Goal: Task Accomplishment & Management: Manage account settings

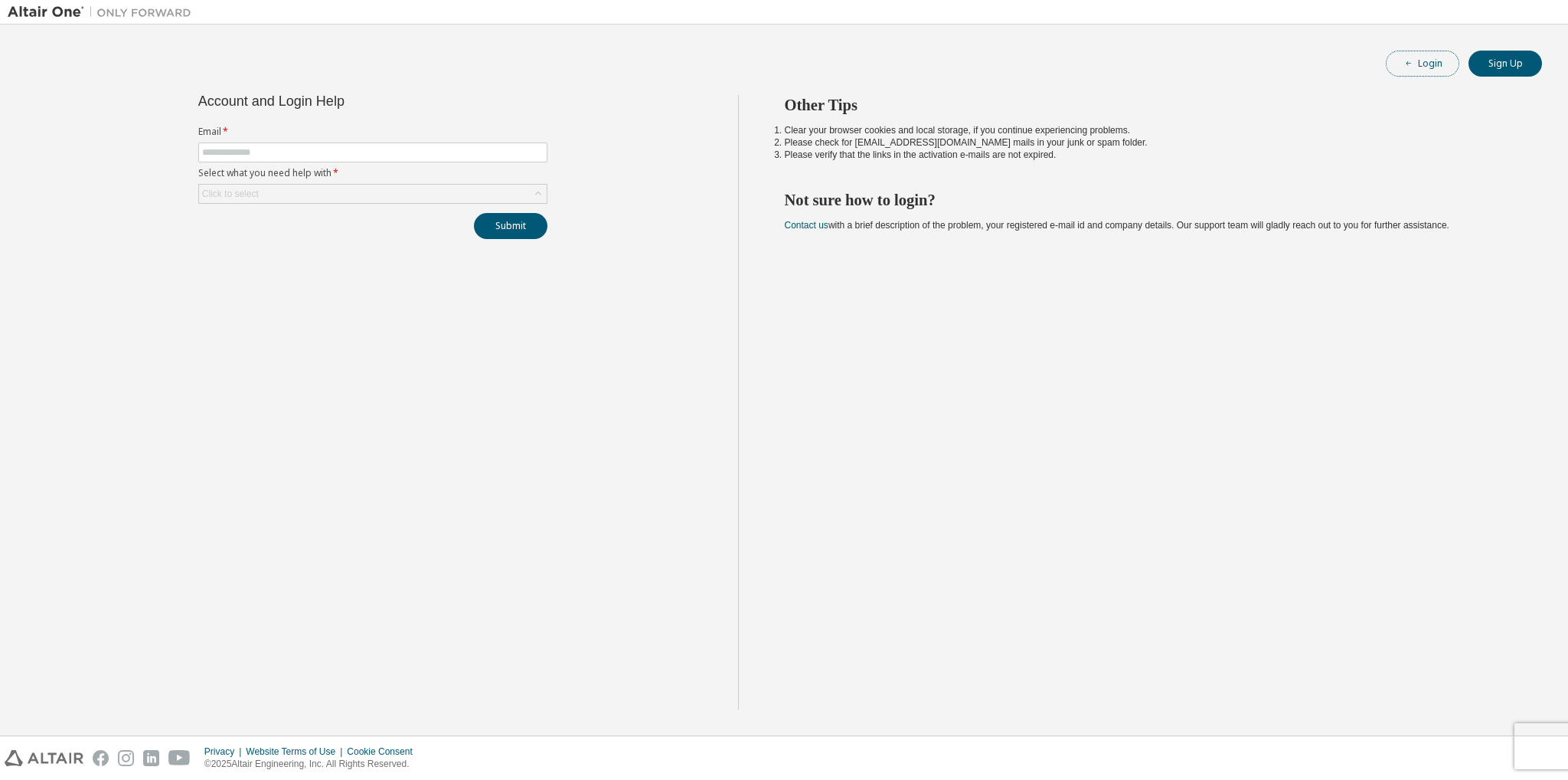
click at [1429, 57] on button "Login" at bounding box center [1422, 63] width 74 height 26
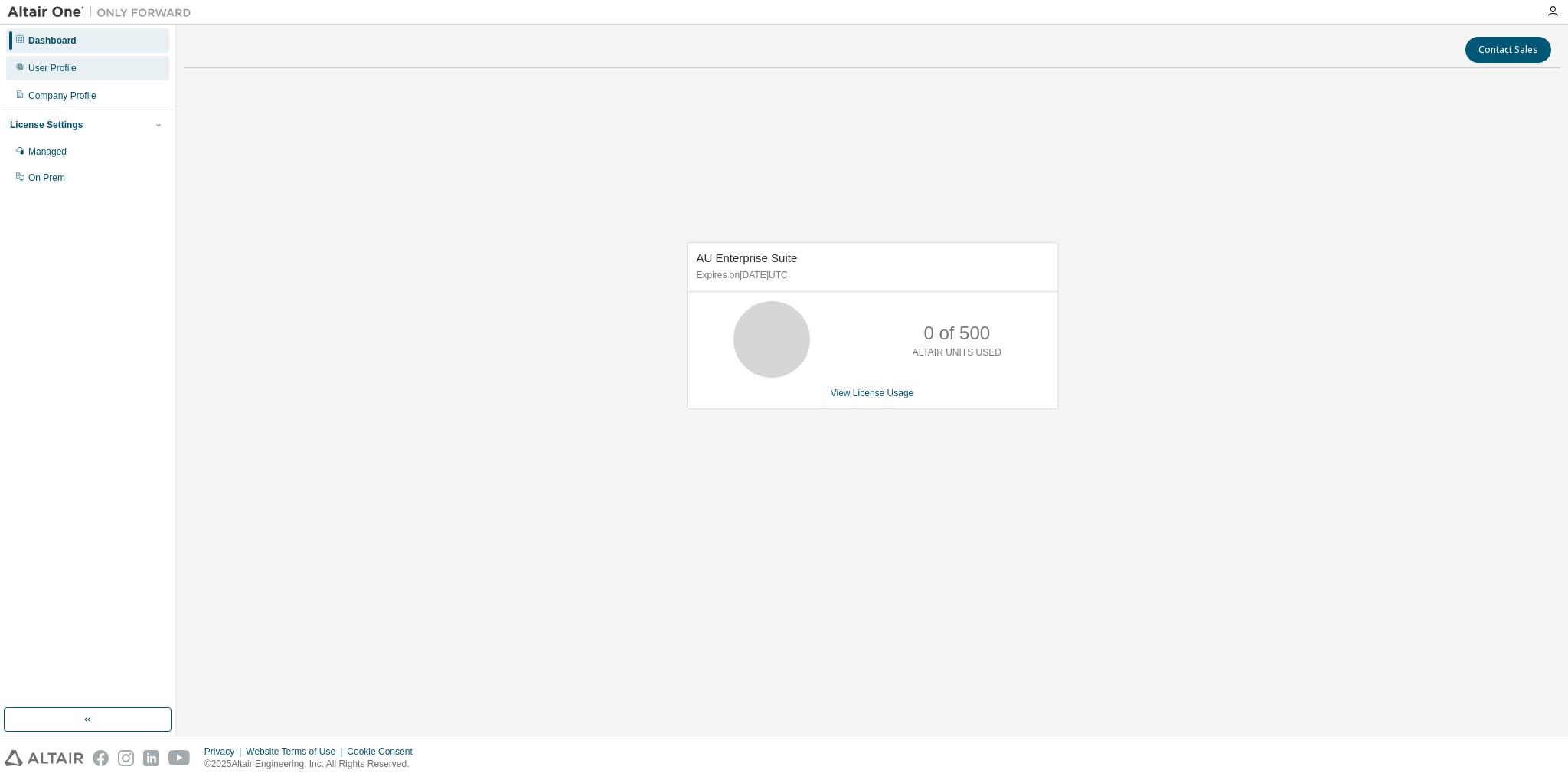
click at [57, 72] on div "User Profile" at bounding box center [52, 68] width 48 height 12
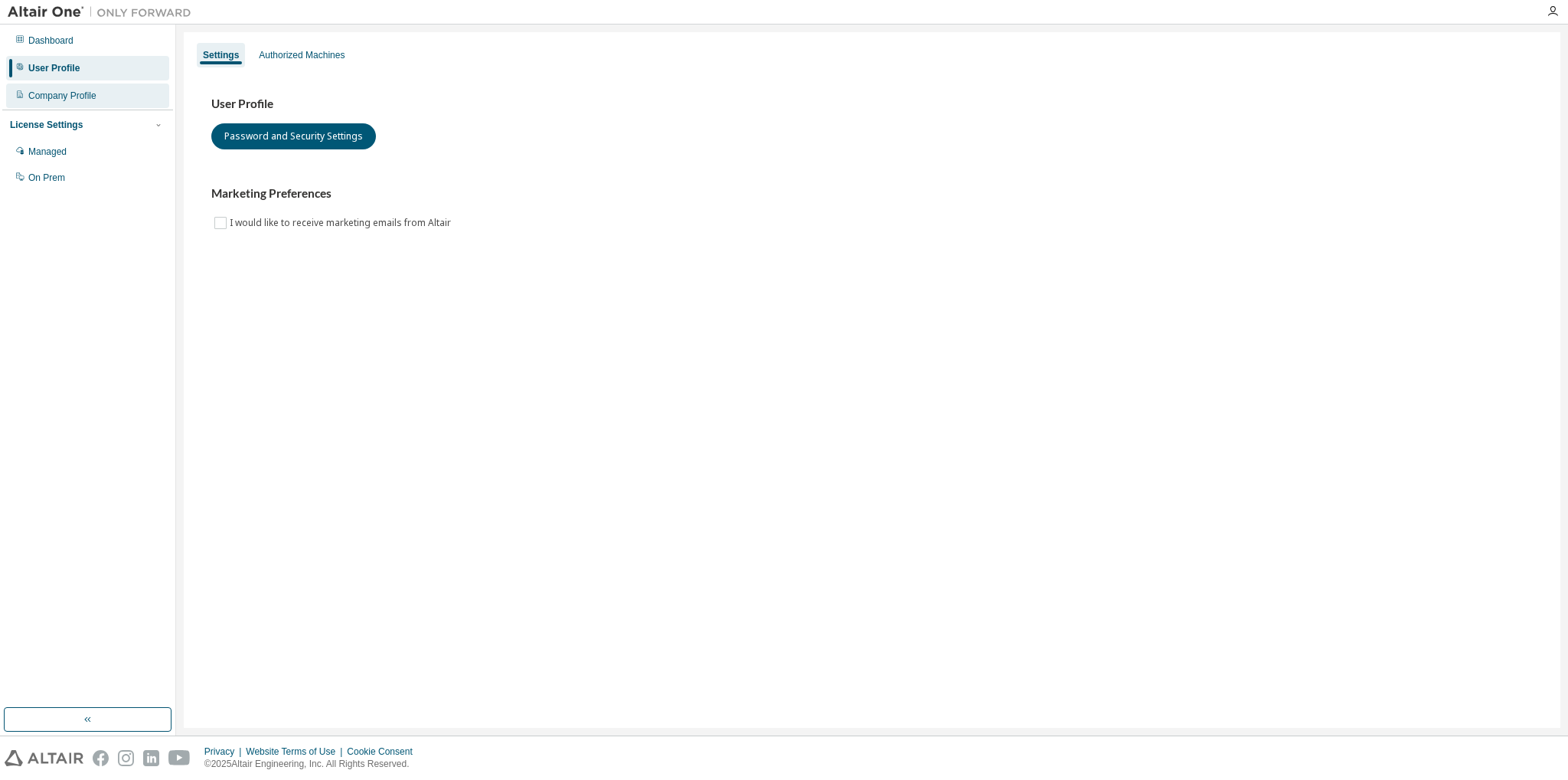
click at [66, 95] on div "Company Profile" at bounding box center [62, 96] width 68 height 12
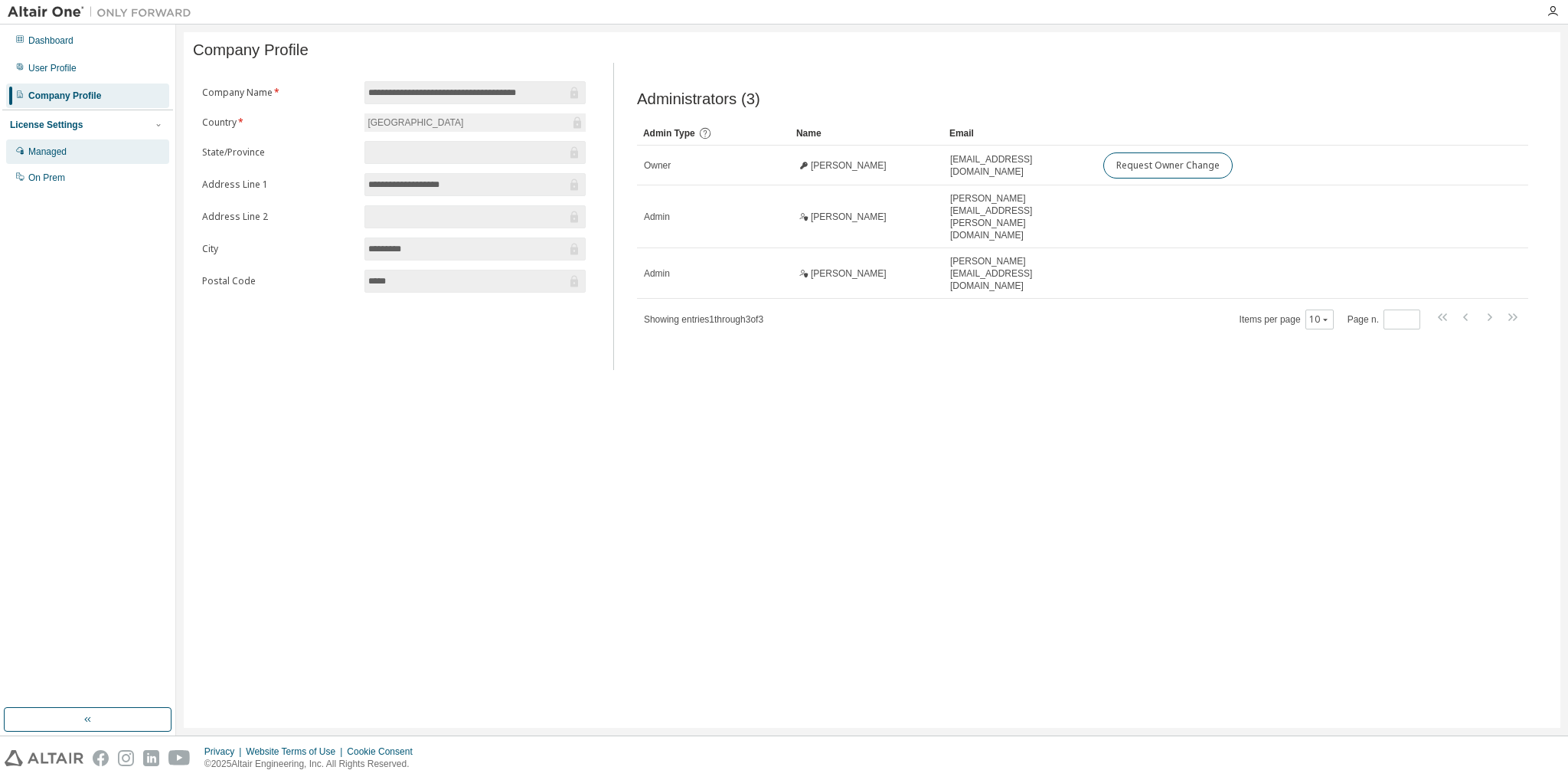
click at [81, 151] on div "Managed" at bounding box center [87, 151] width 163 height 25
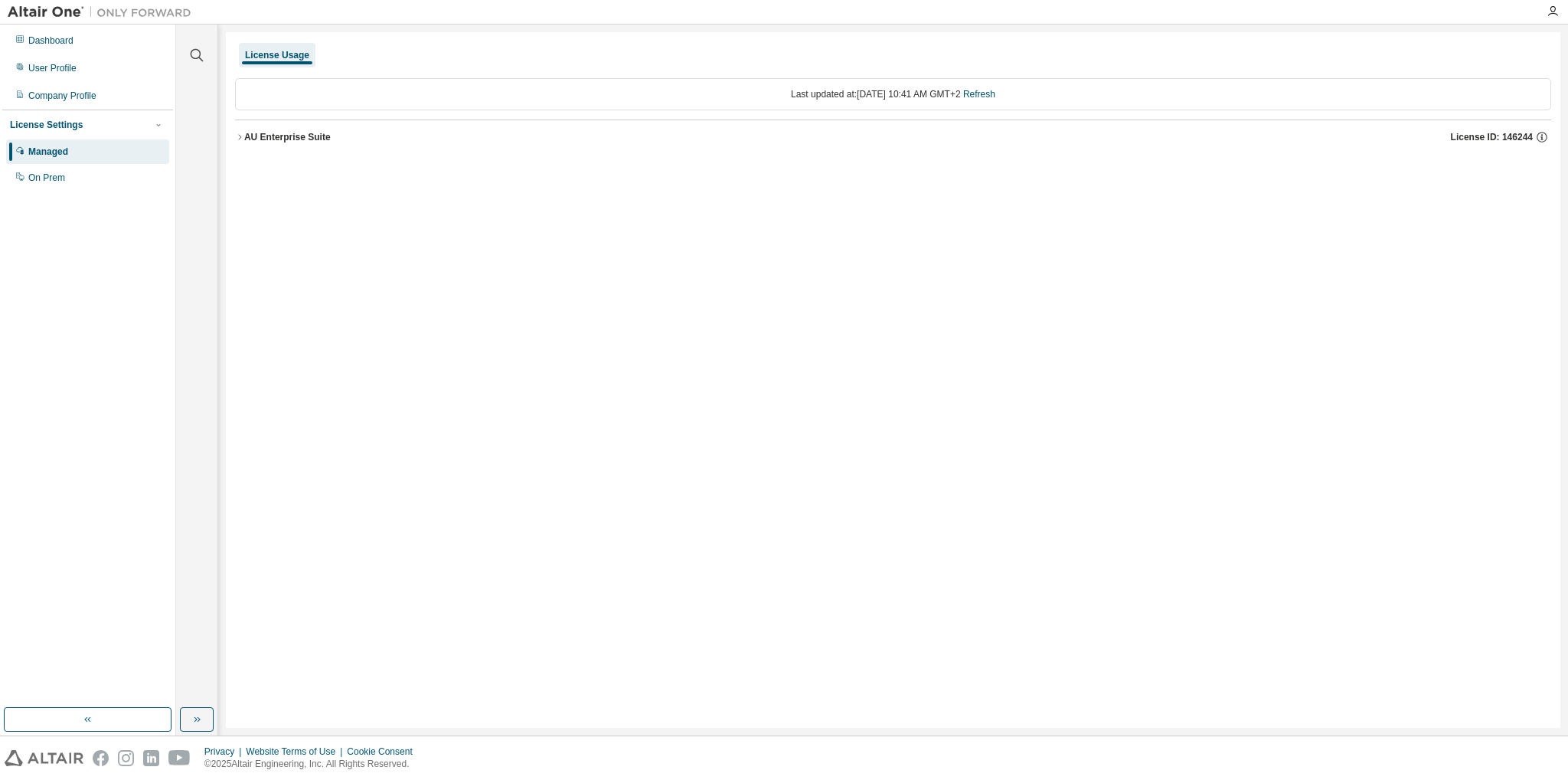
click at [276, 136] on div "AU Enterprise Suite" at bounding box center [288, 137] width 87 height 12
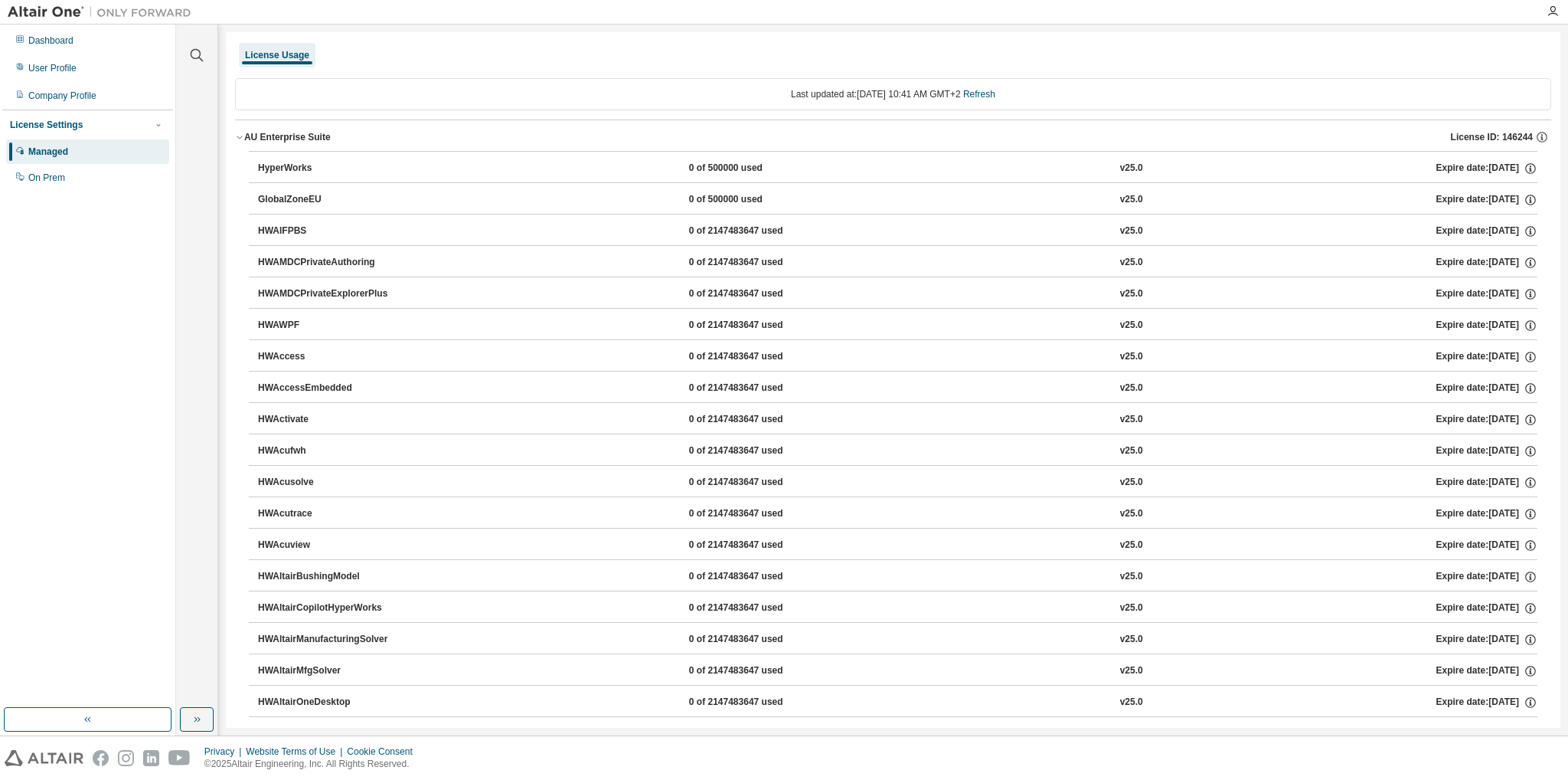
click at [245, 136] on div "AU Enterprise Suite" at bounding box center [288, 137] width 87 height 12
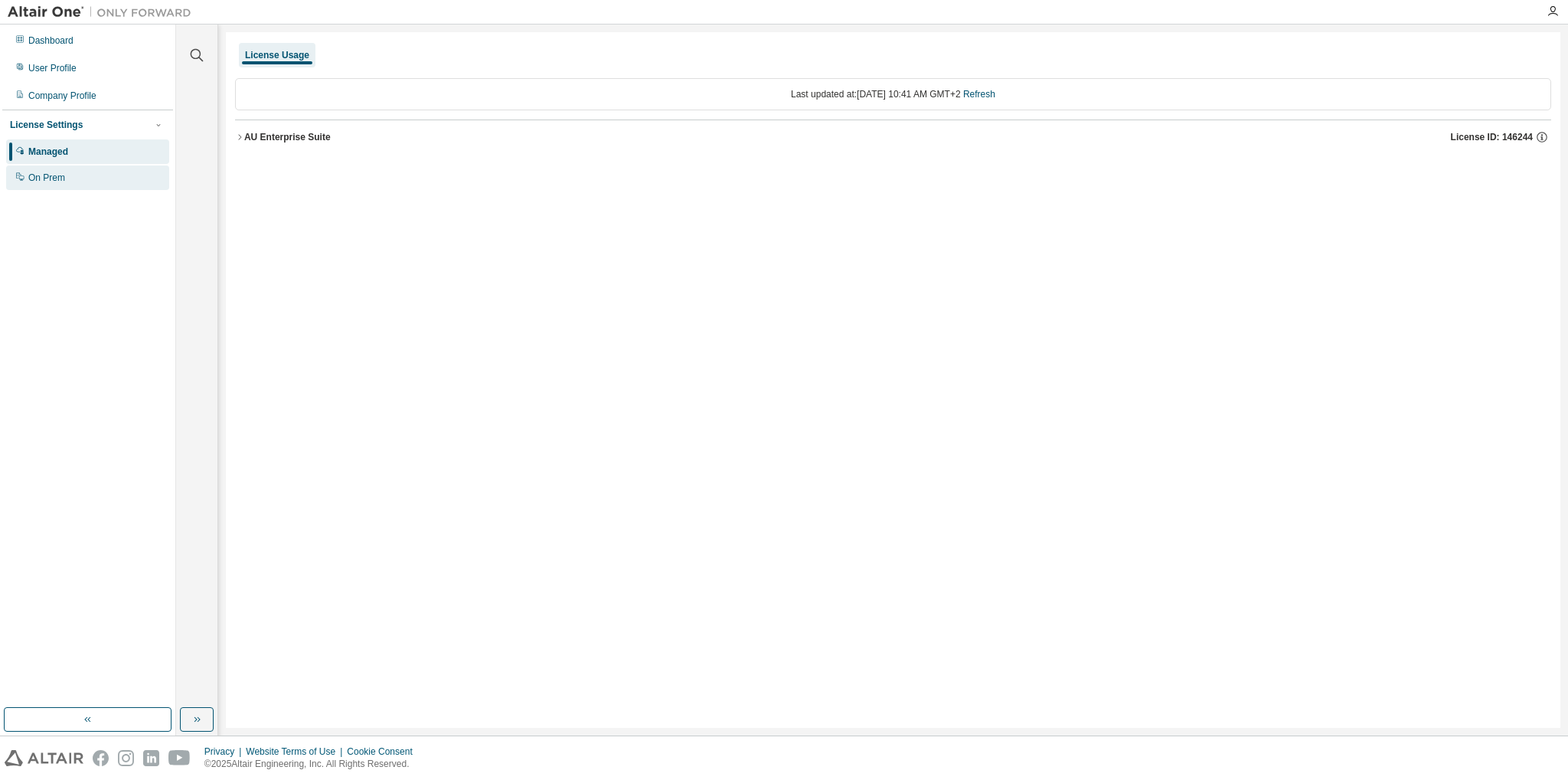
click at [47, 184] on div "On Prem" at bounding box center [87, 177] width 163 height 25
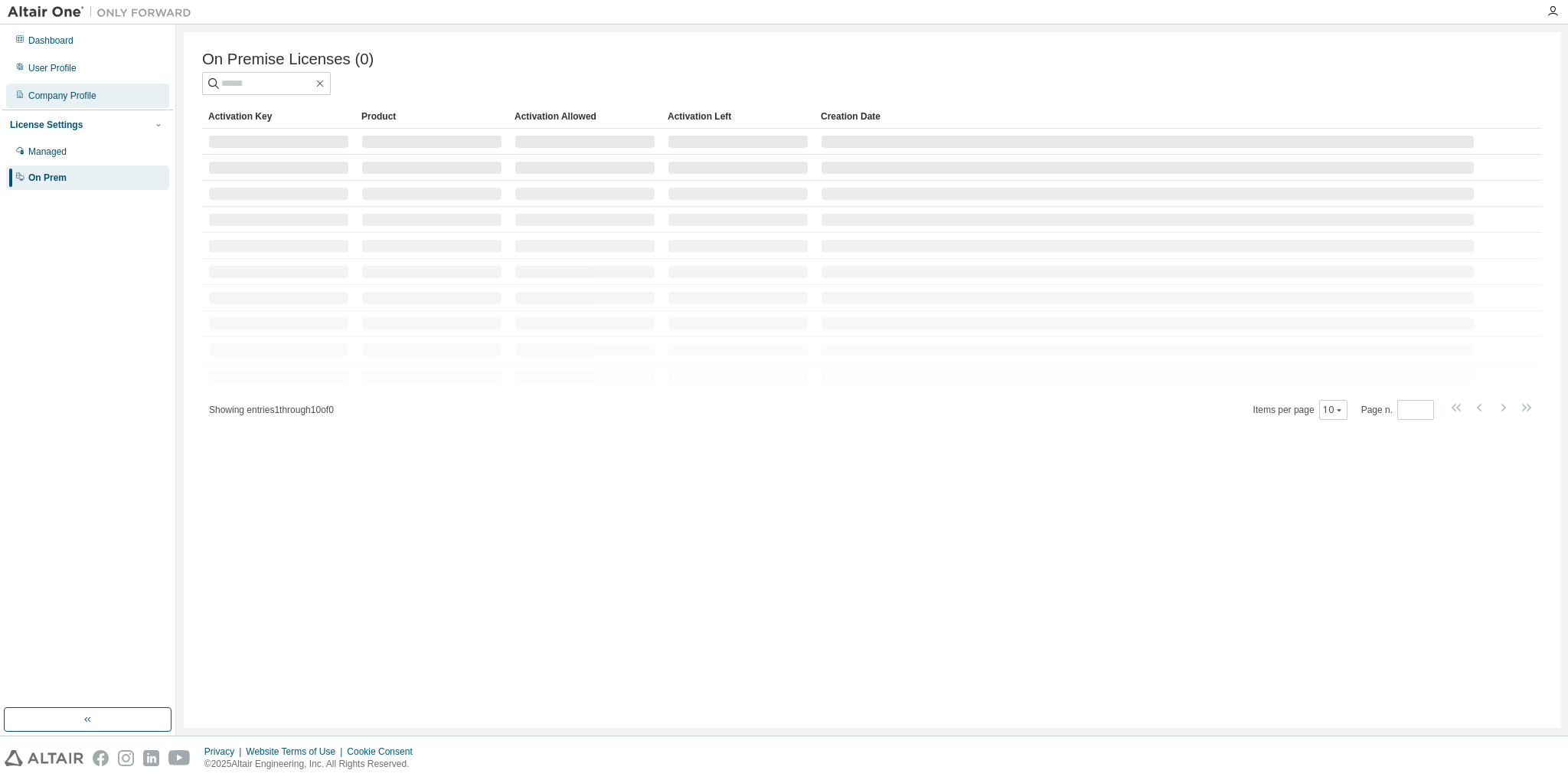
click at [70, 97] on div "Company Profile" at bounding box center [62, 96] width 68 height 12
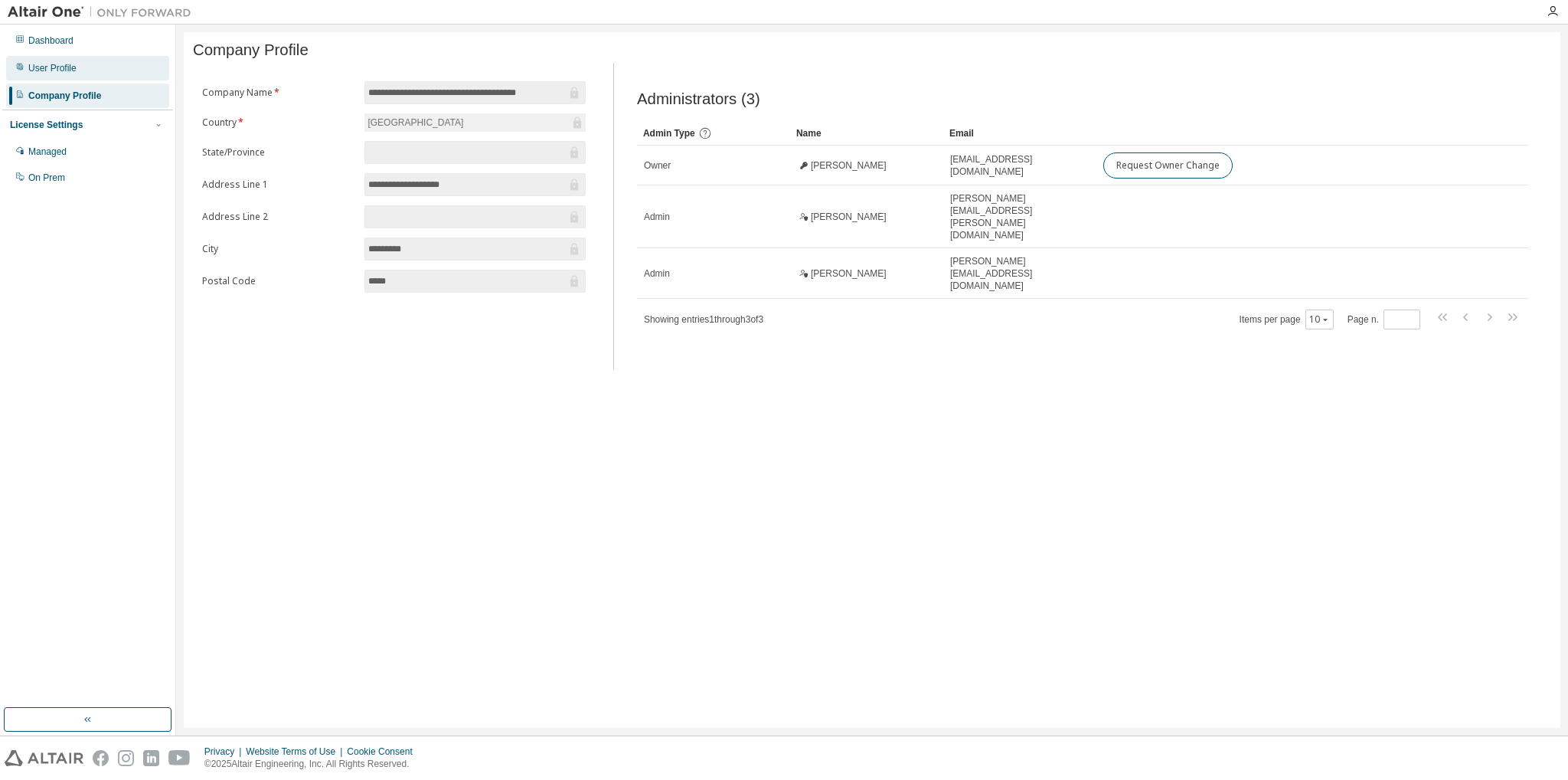
click at [67, 66] on div "User Profile" at bounding box center [52, 68] width 48 height 12
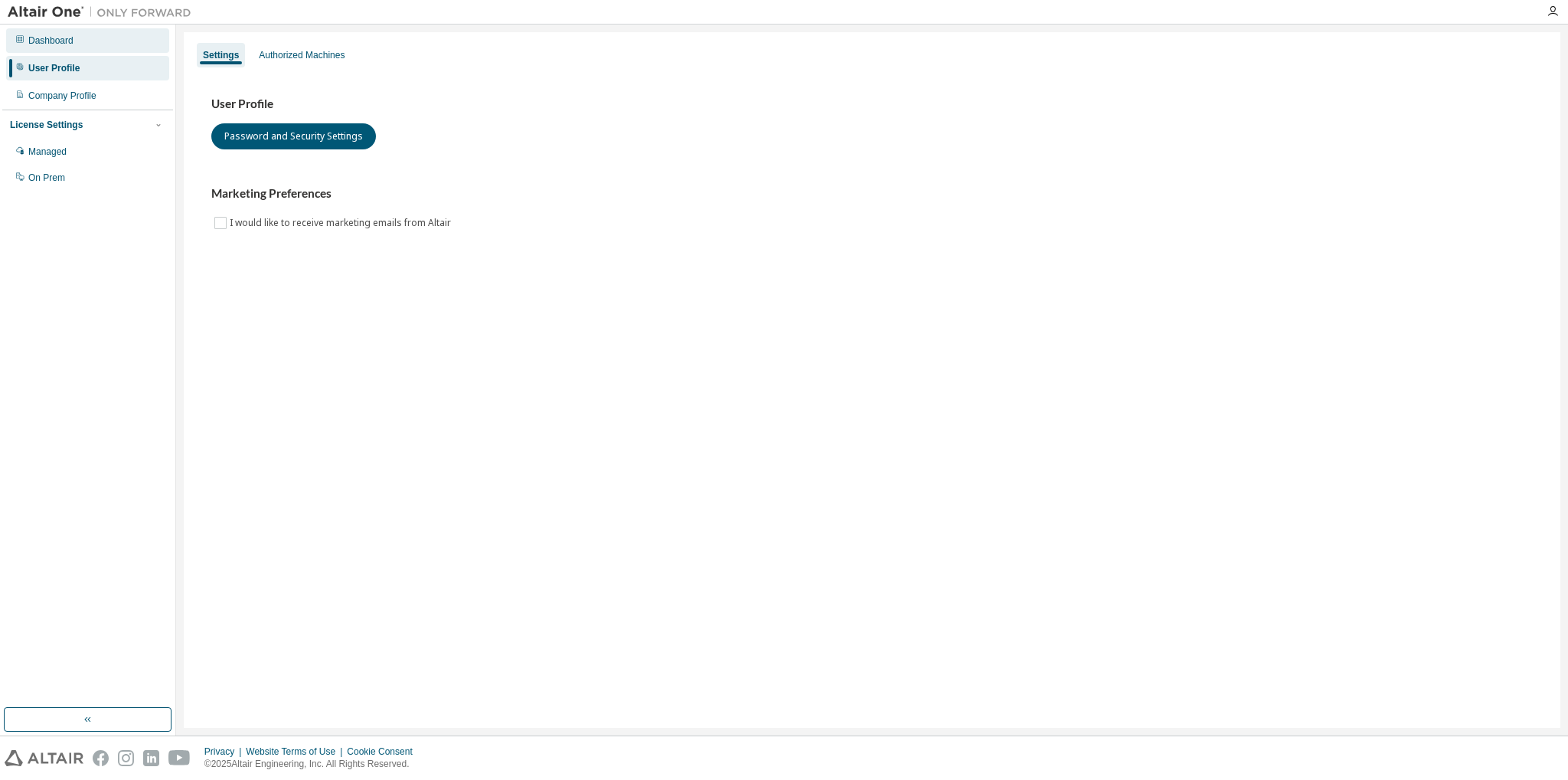
click at [64, 43] on div "Dashboard" at bounding box center [51, 40] width 45 height 12
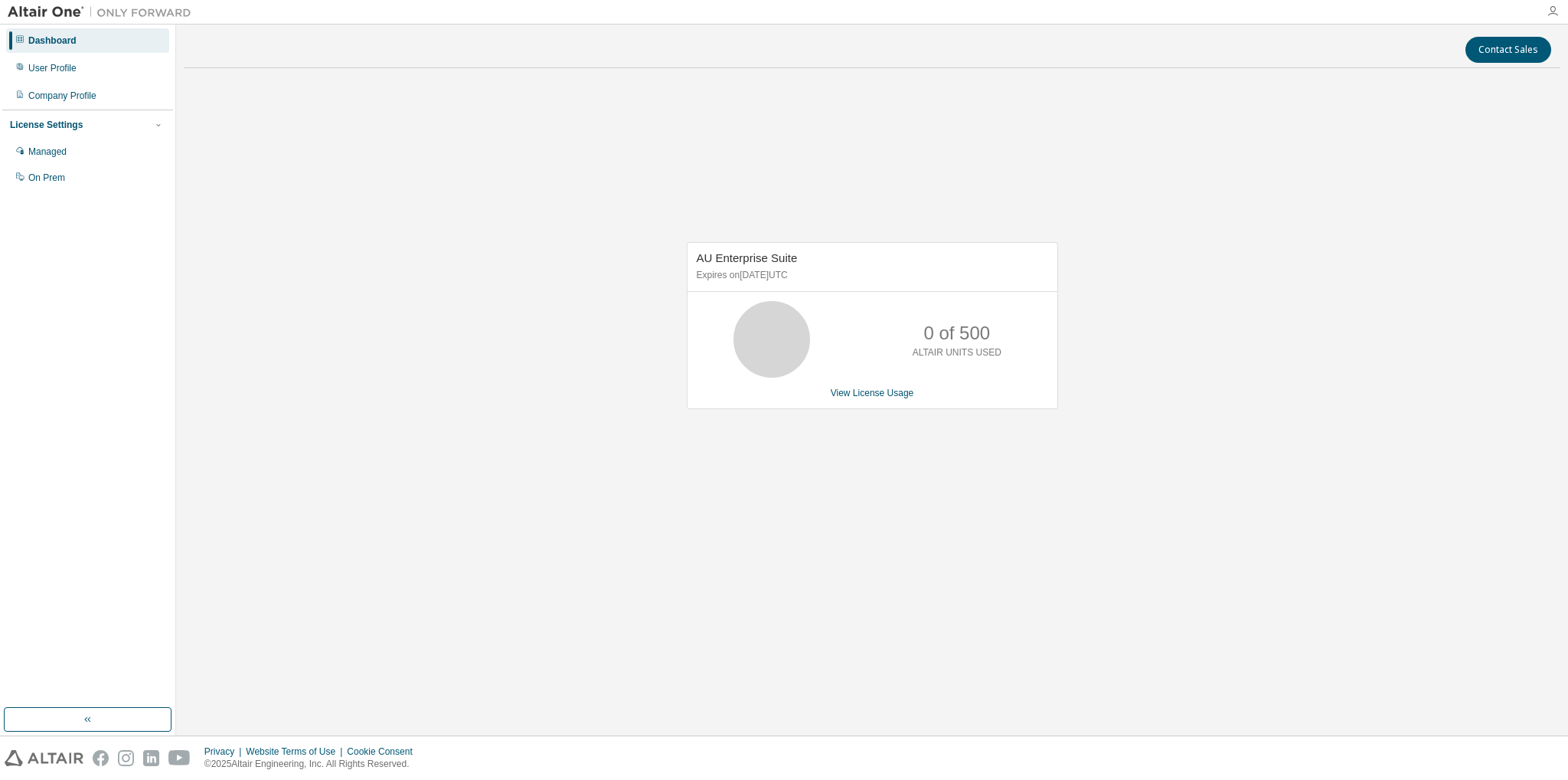
click at [1558, 5] on div at bounding box center [1552, 11] width 31 height 23
click at [1556, 9] on icon "button" at bounding box center [1552, 11] width 12 height 12
click at [877, 395] on link "View License Usage" at bounding box center [872, 392] width 84 height 11
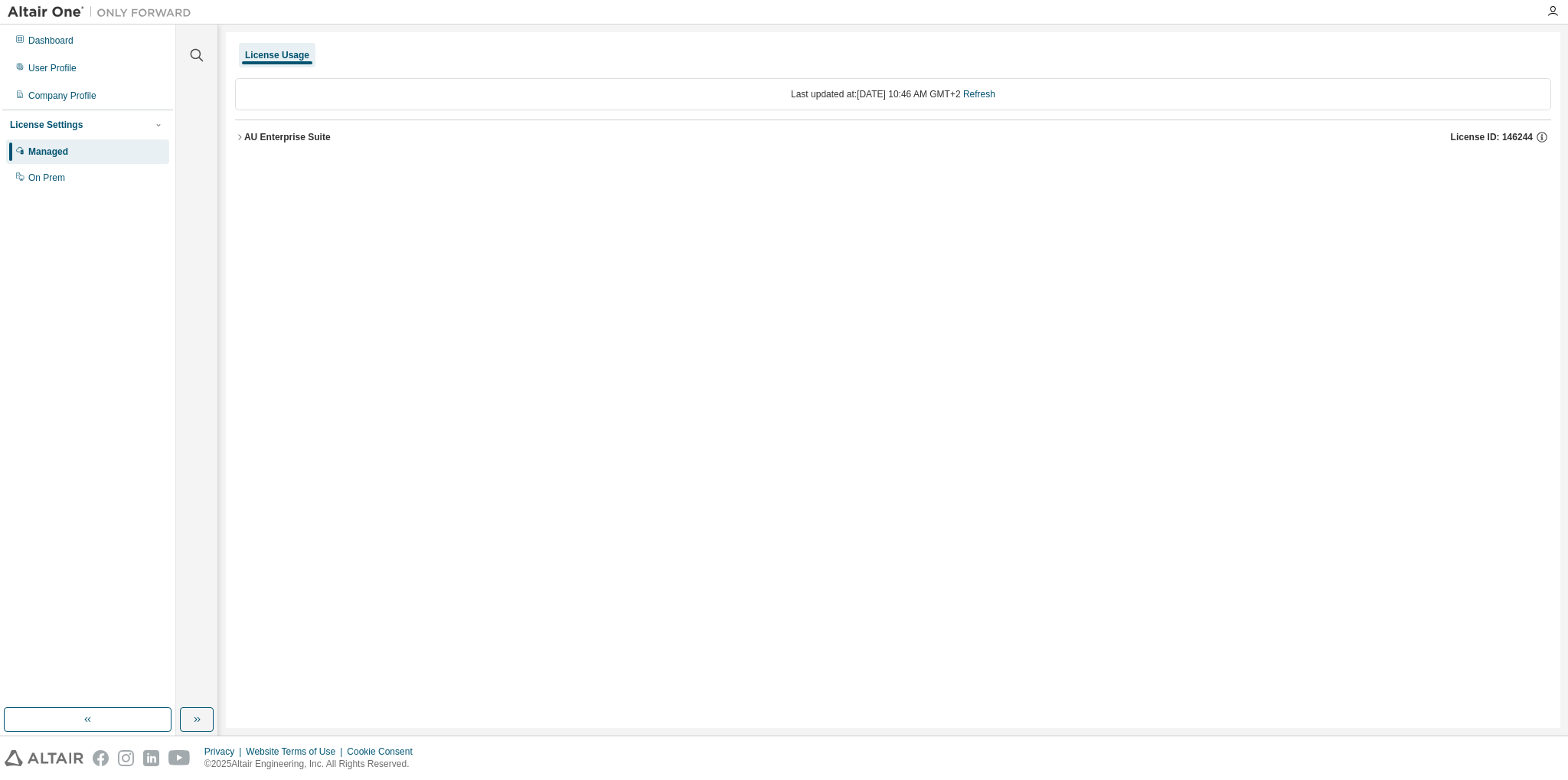
click at [315, 133] on div "AU Enterprise Suite" at bounding box center [288, 137] width 87 height 12
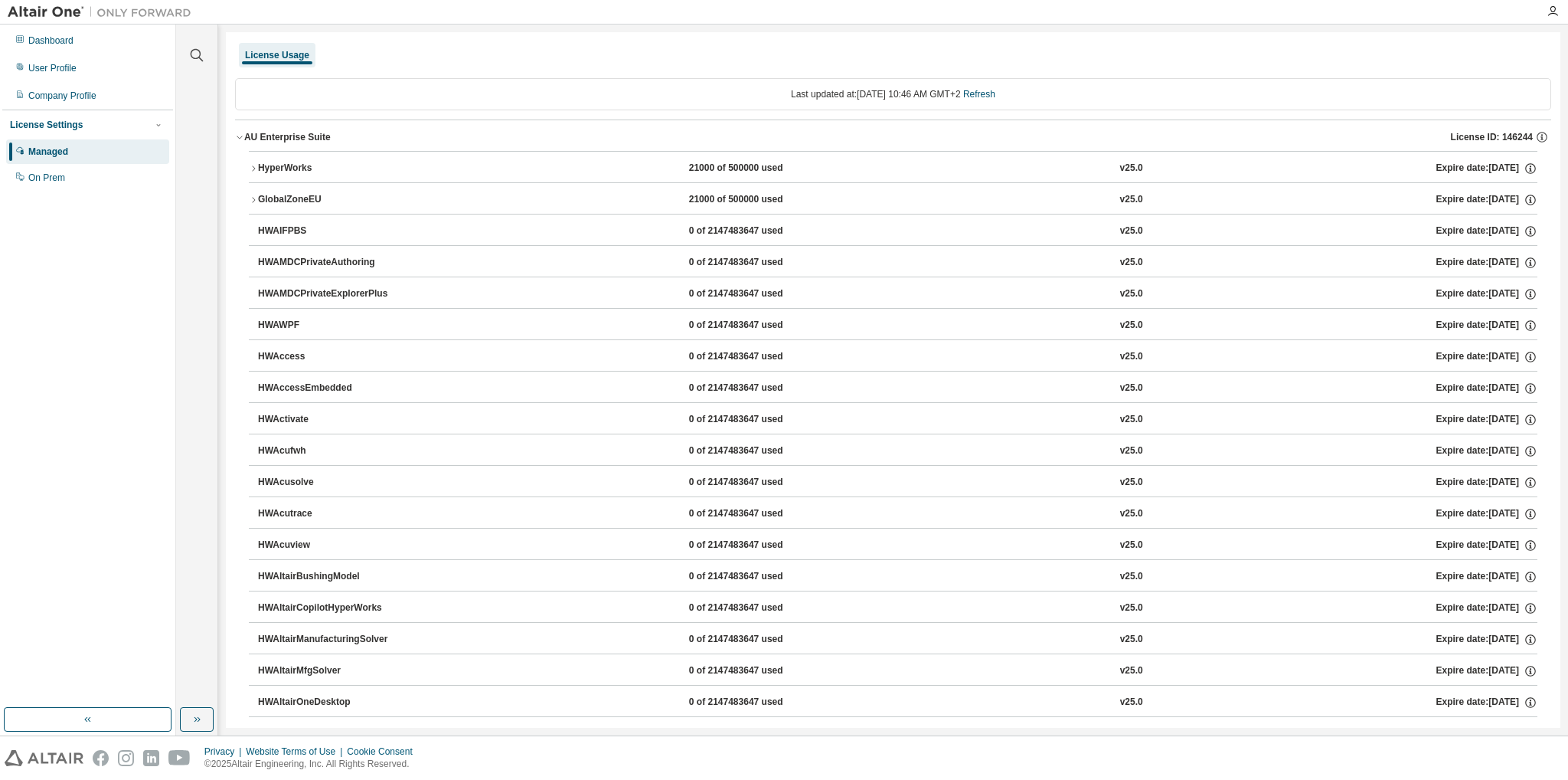
click at [309, 167] on div "HyperWorks" at bounding box center [327, 169] width 138 height 14
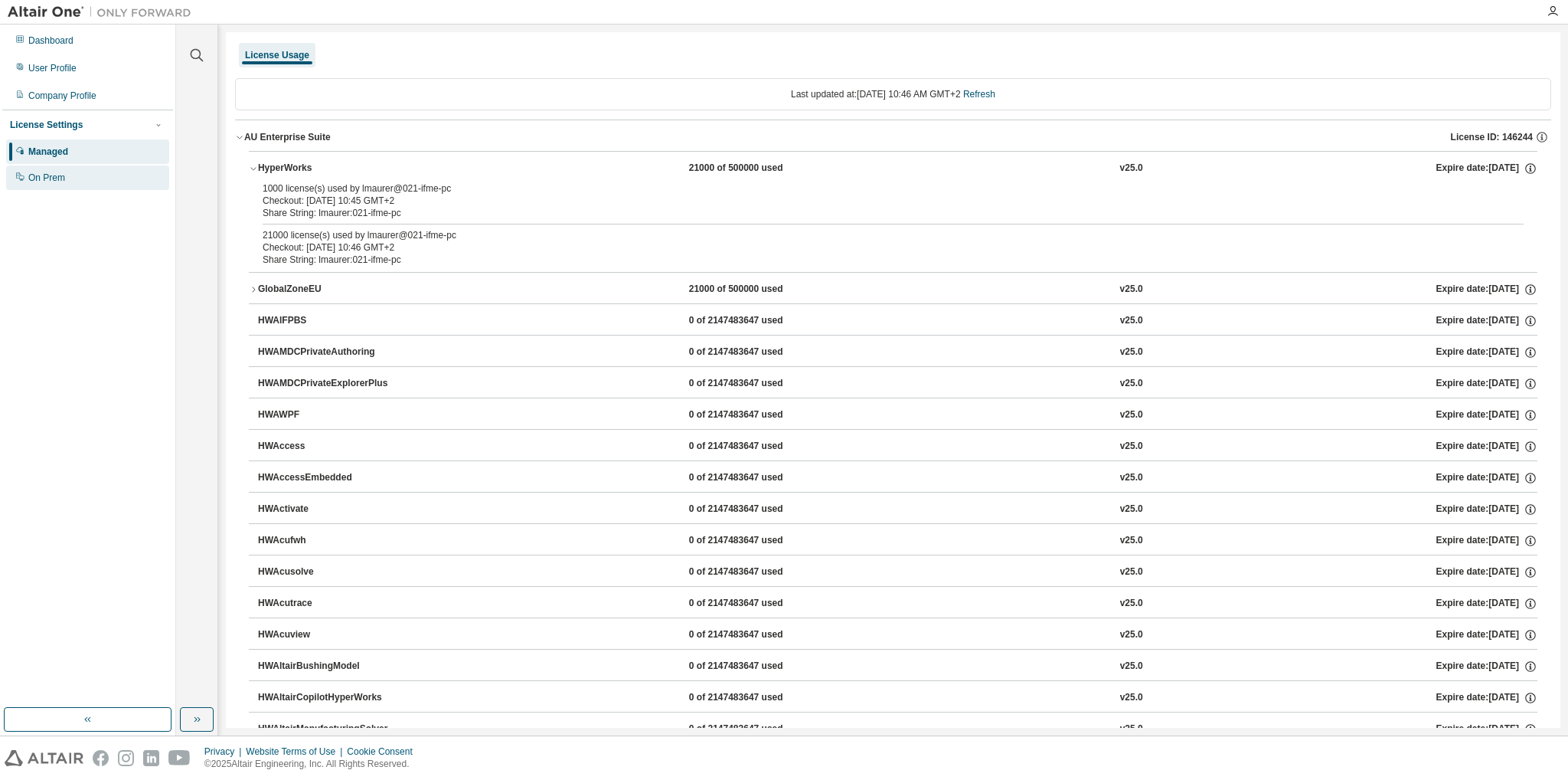
click at [39, 177] on div "On Prem" at bounding box center [46, 177] width 36 height 12
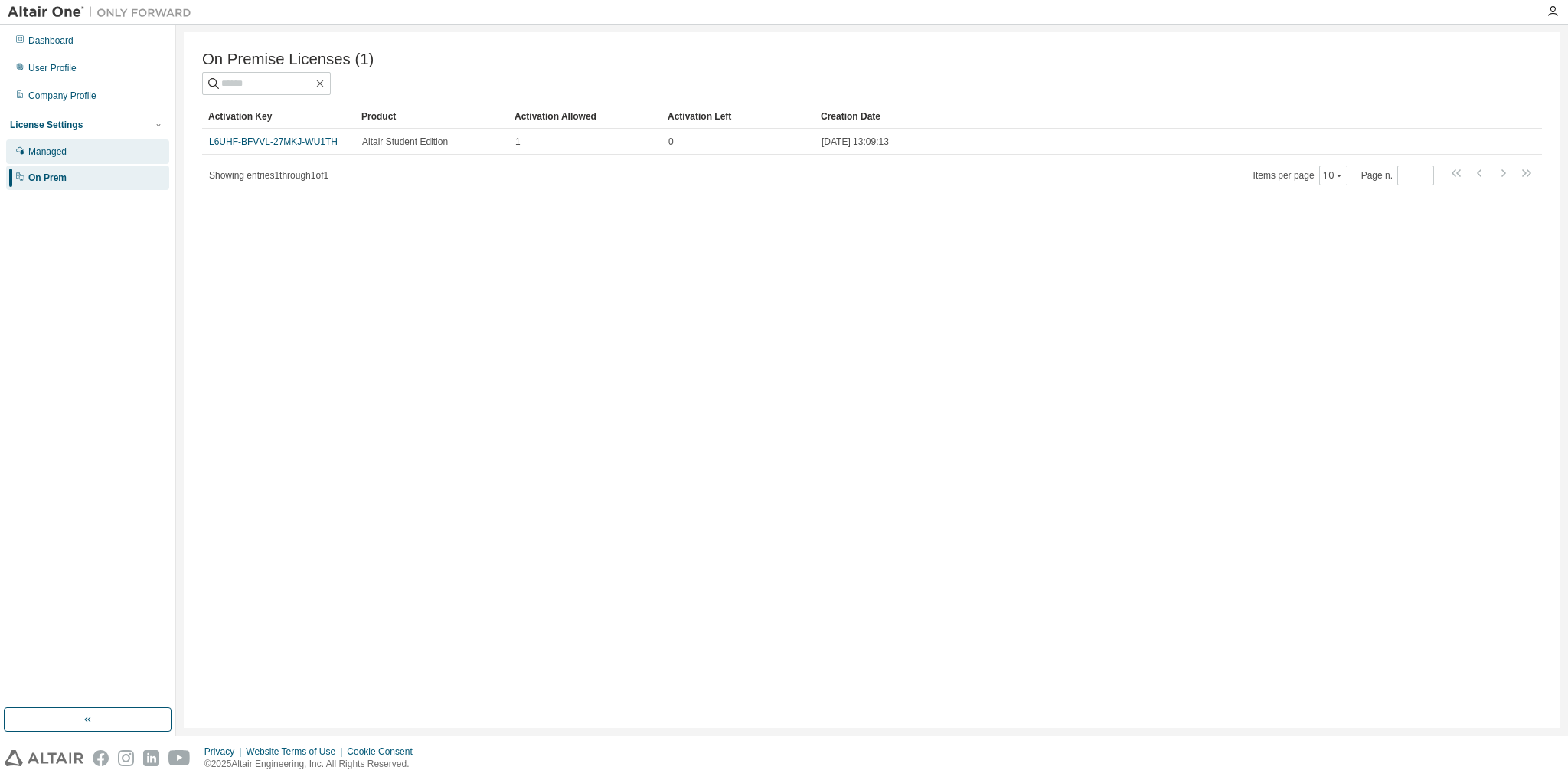
click at [86, 160] on div "Managed" at bounding box center [87, 151] width 163 height 25
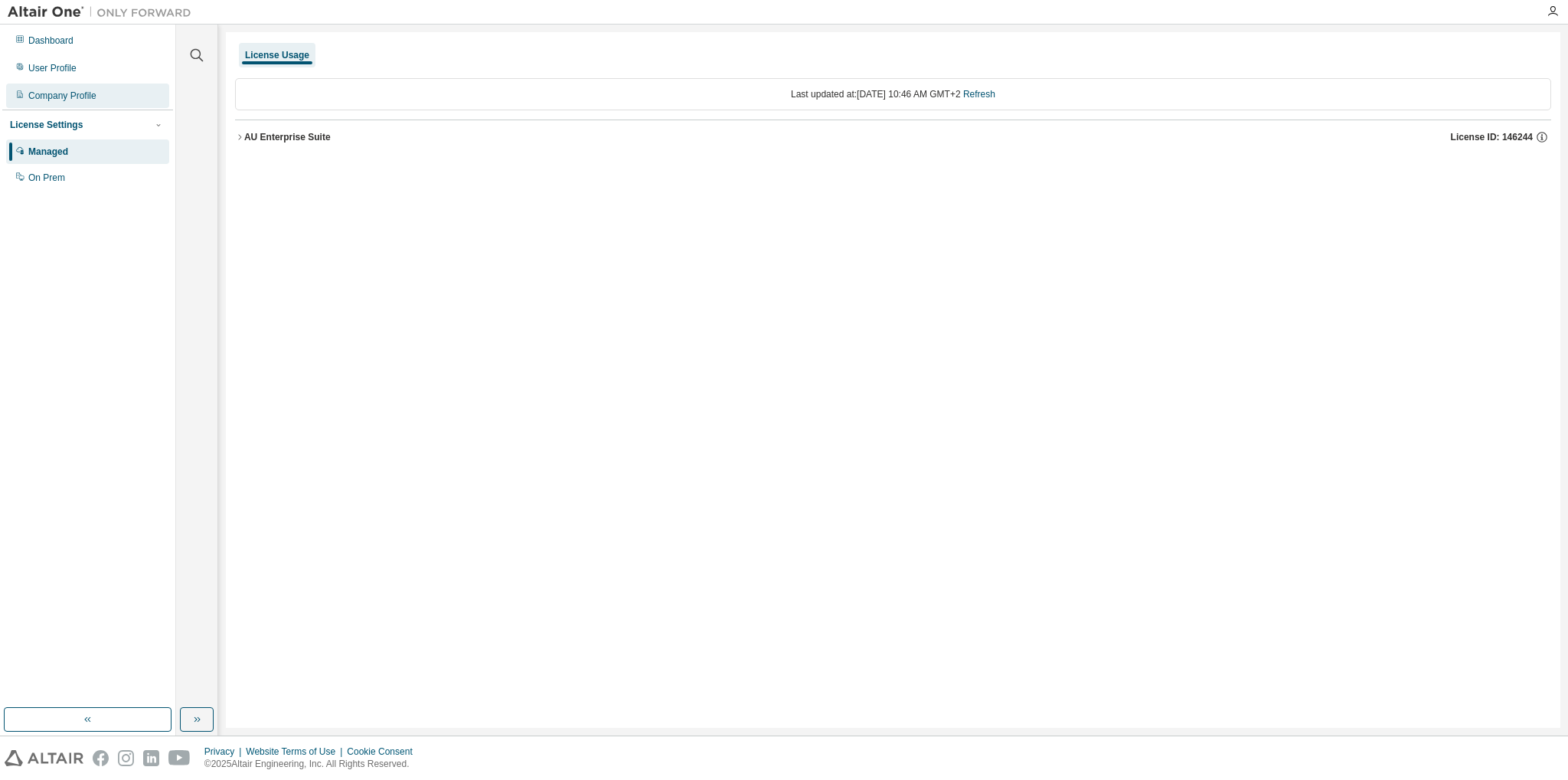
click at [64, 93] on div "Company Profile" at bounding box center [62, 96] width 68 height 12
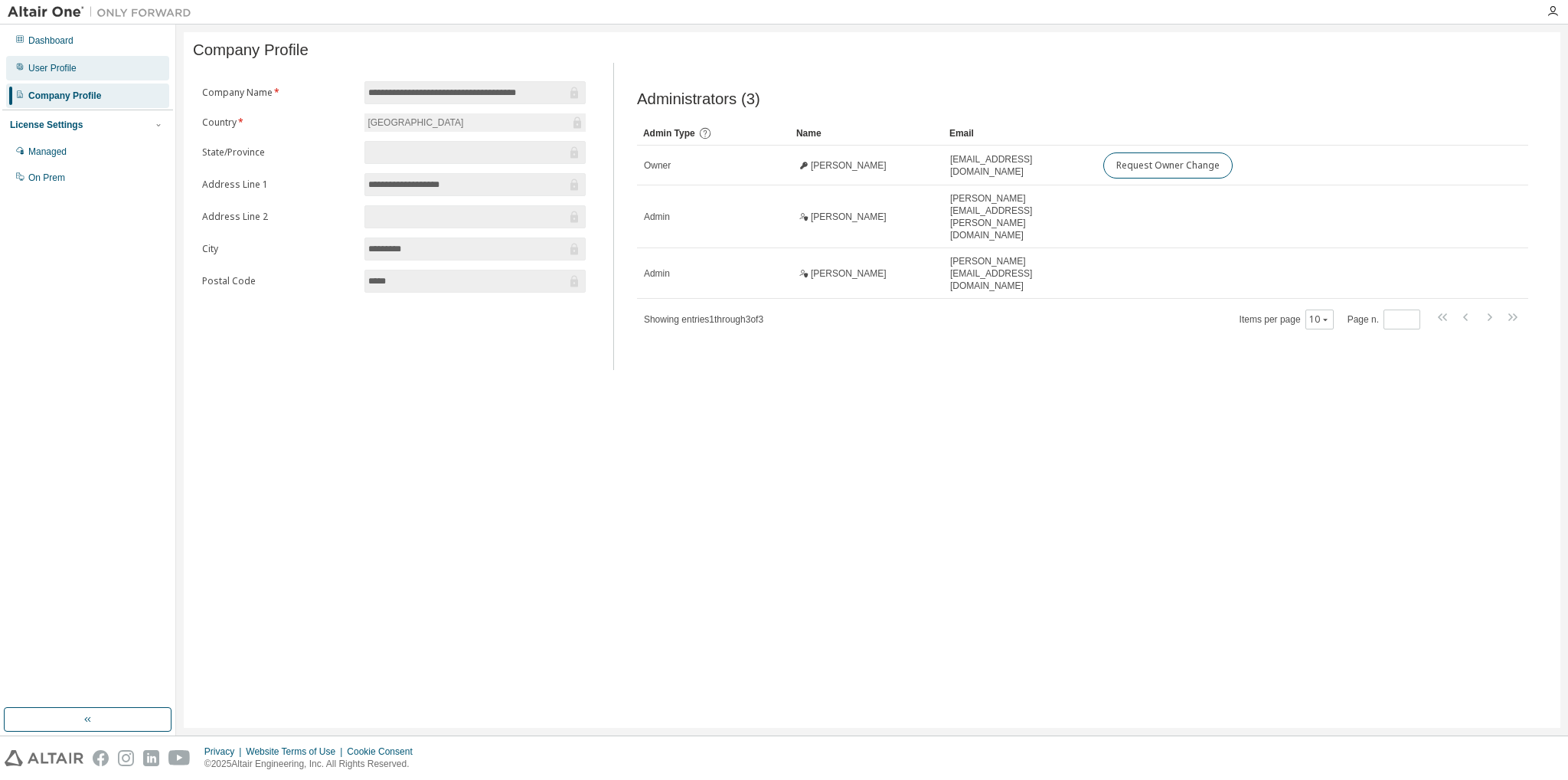
click at [67, 70] on div "User Profile" at bounding box center [52, 68] width 48 height 12
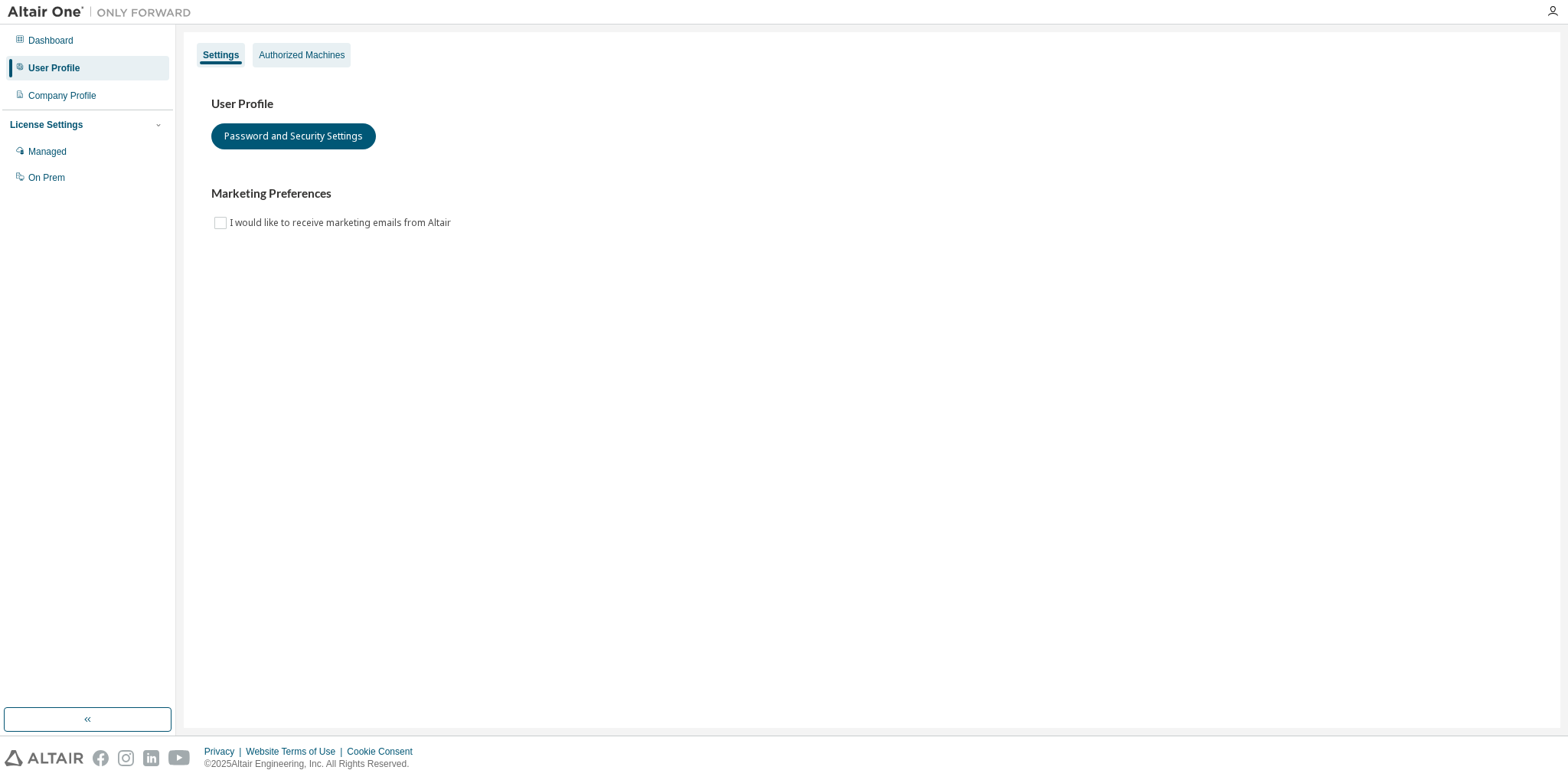
click at [304, 55] on div "Authorized Machines" at bounding box center [302, 55] width 86 height 12
